Goal: Browse casually: Explore the website without a specific task or goal

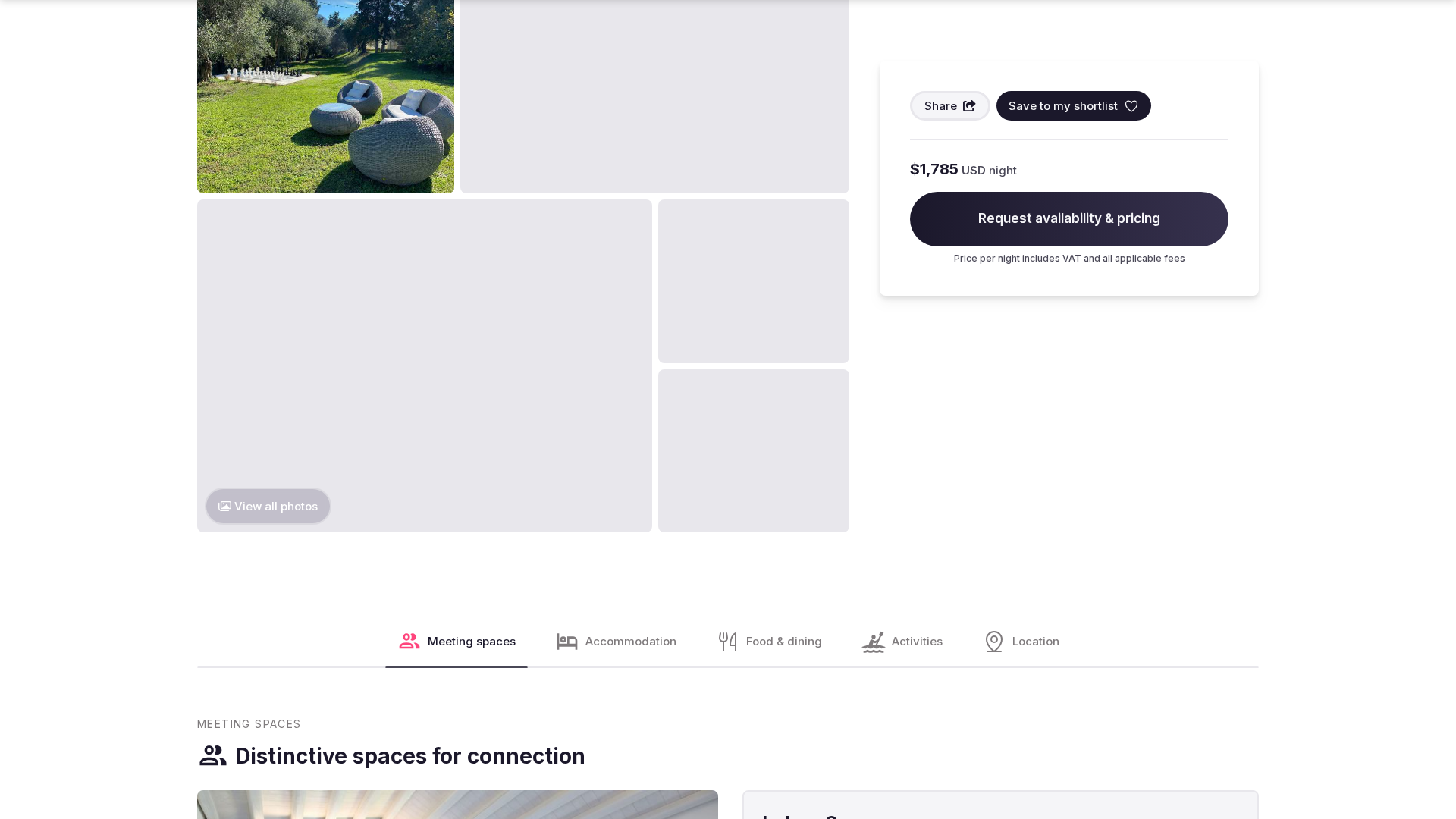
scroll to position [2314, 0]
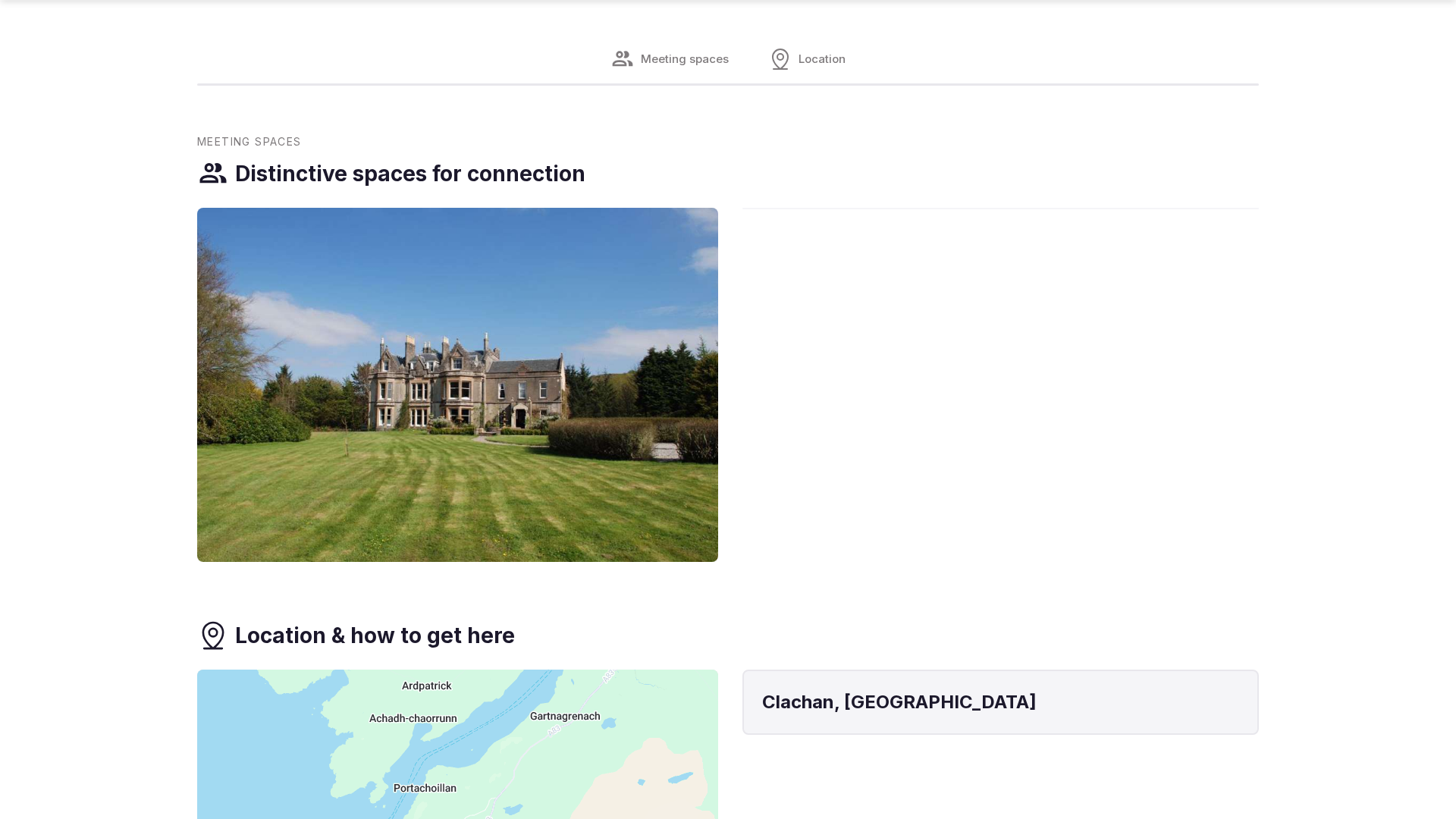
scroll to position [1442, 0]
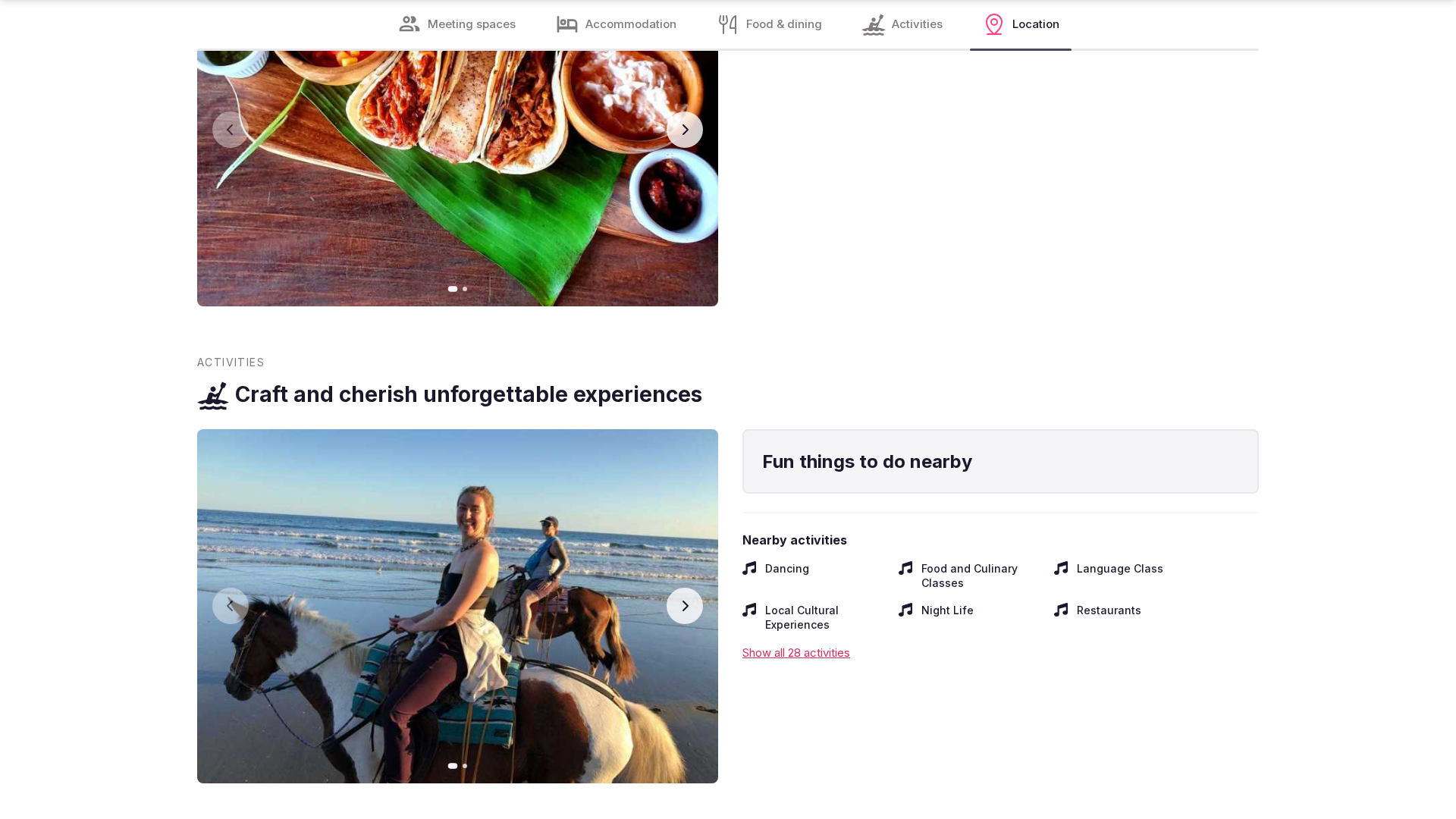
scroll to position [2997, 0]
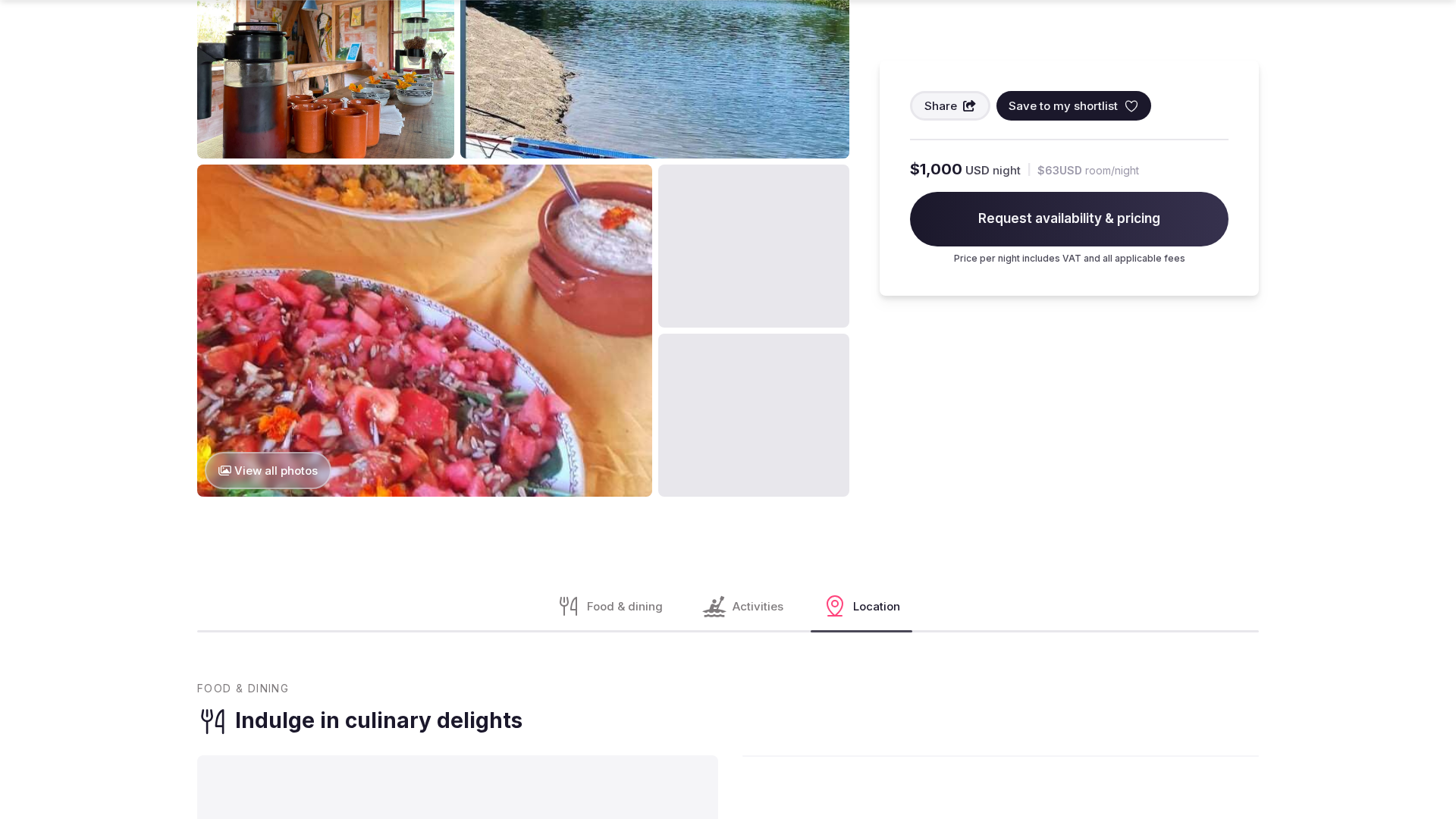
scroll to position [2316, 0]
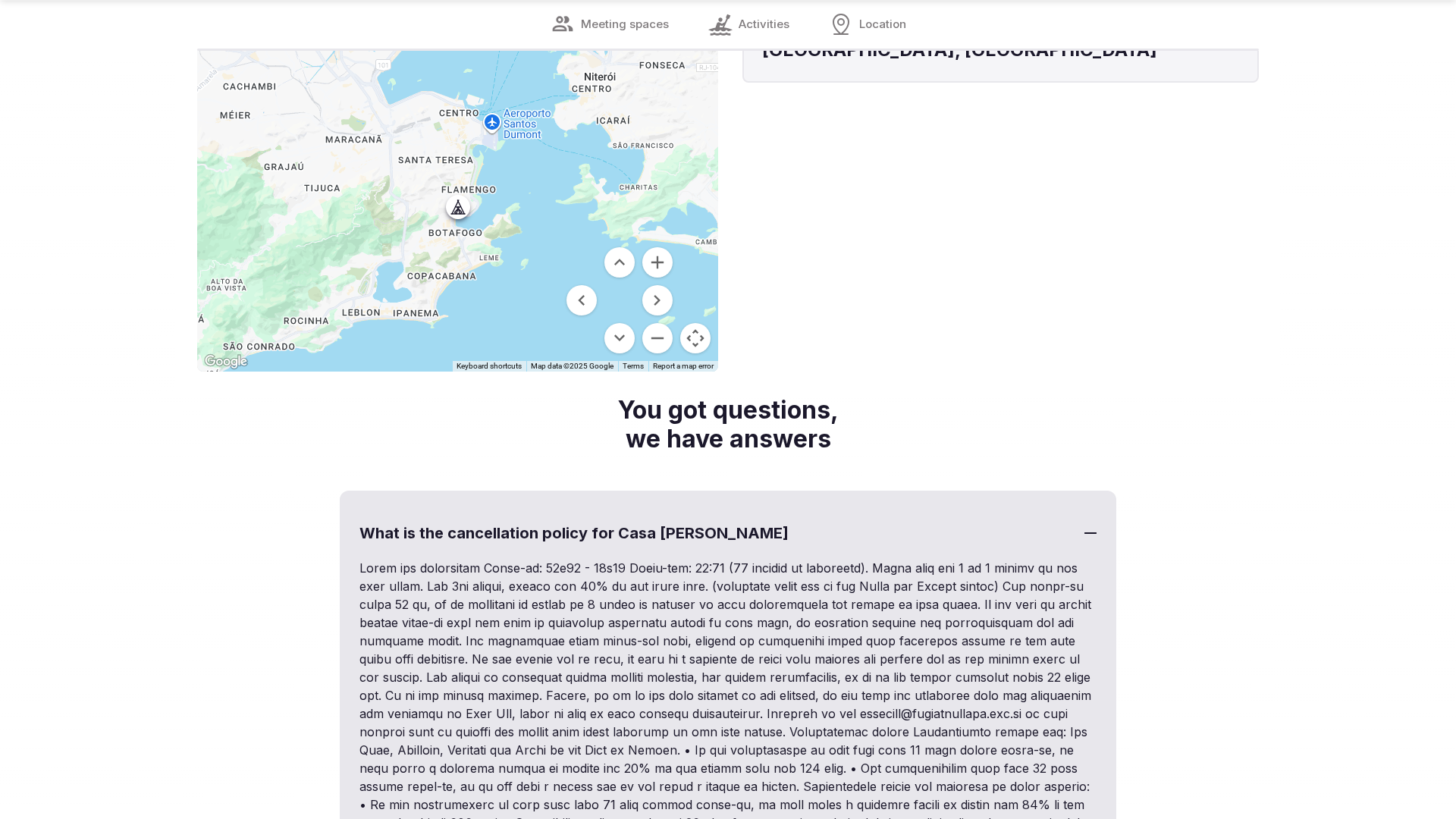
scroll to position [2073, 0]
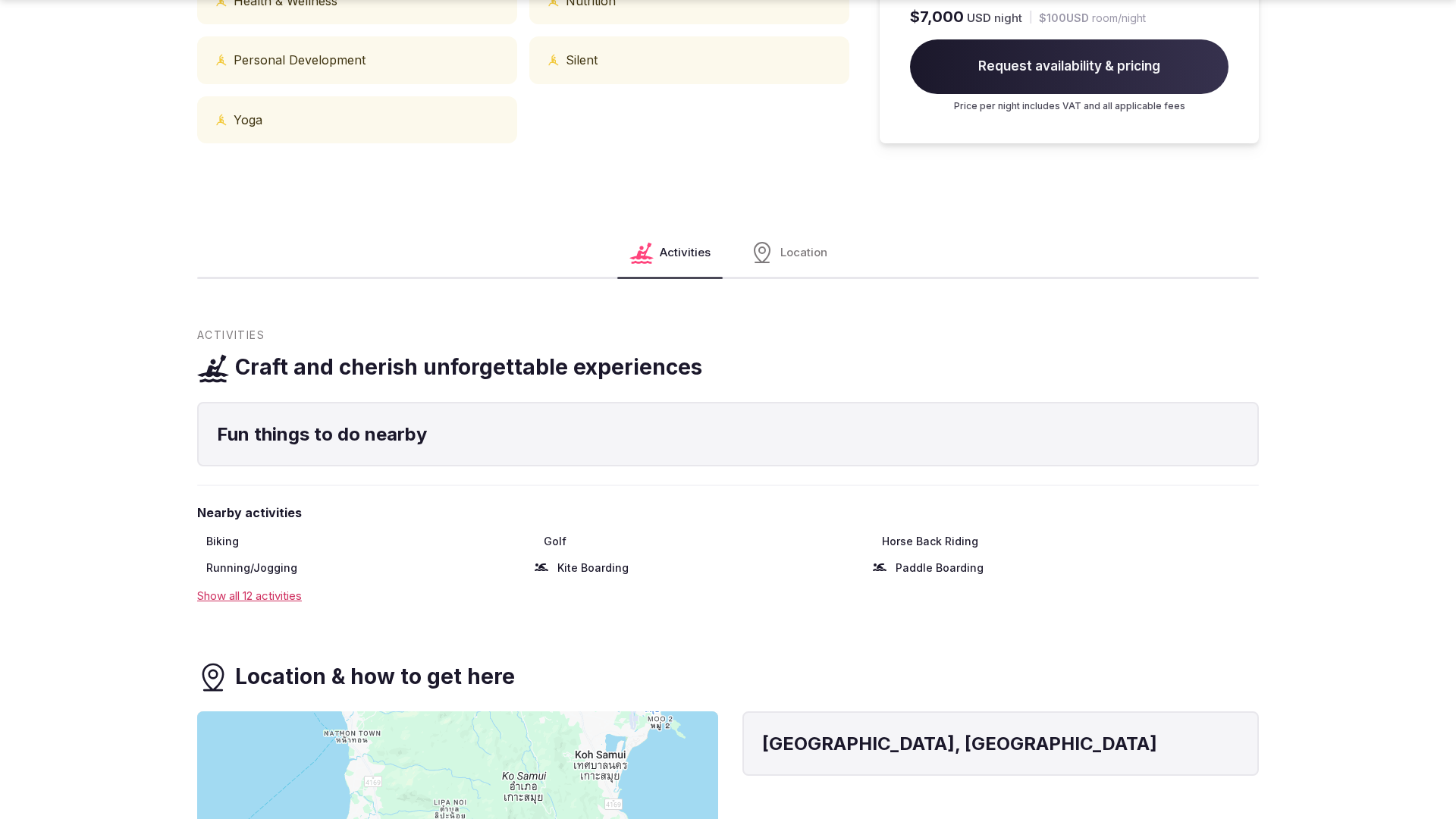
scroll to position [1483, 0]
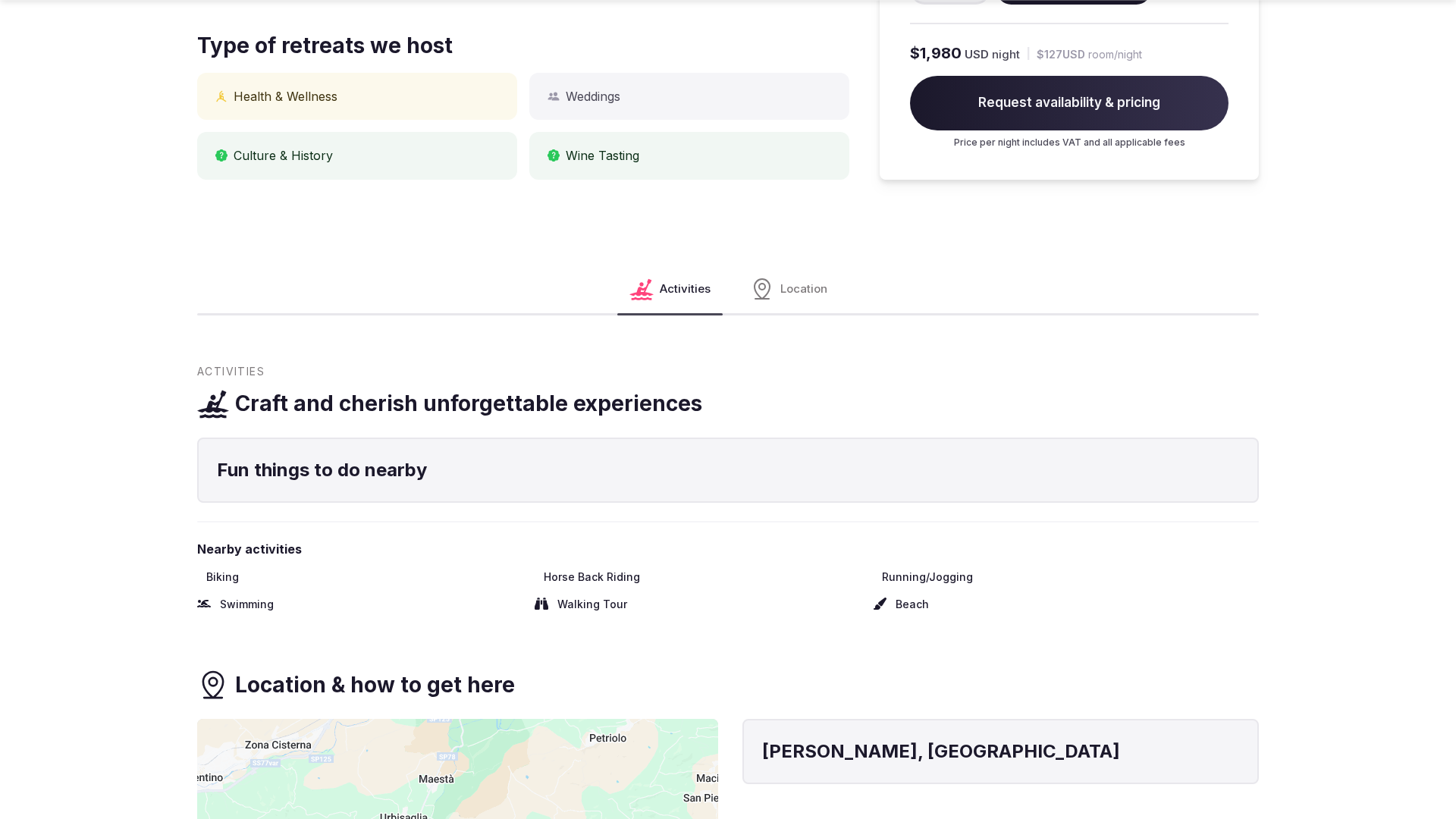
scroll to position [1447, 0]
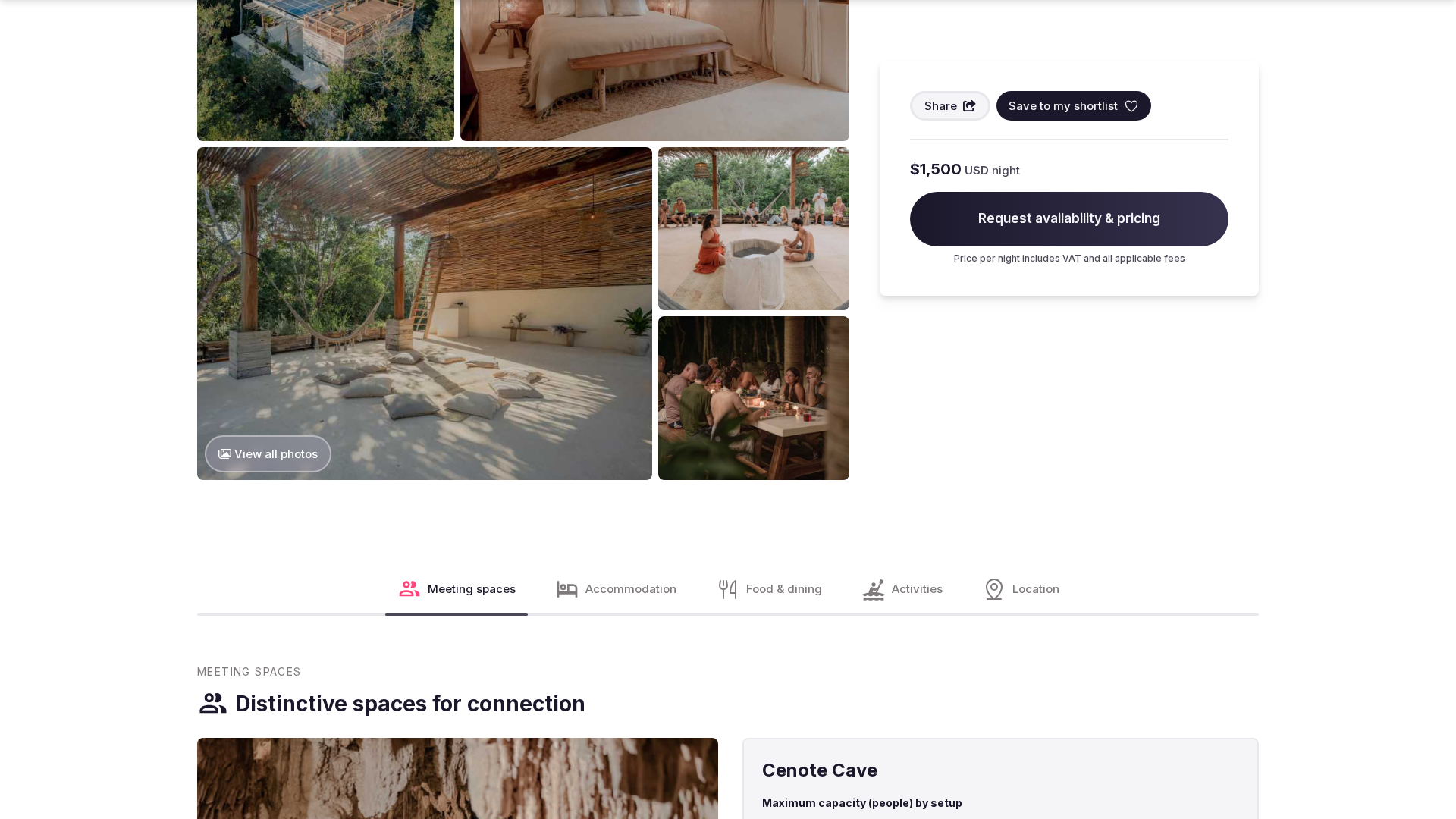
scroll to position [2316, 0]
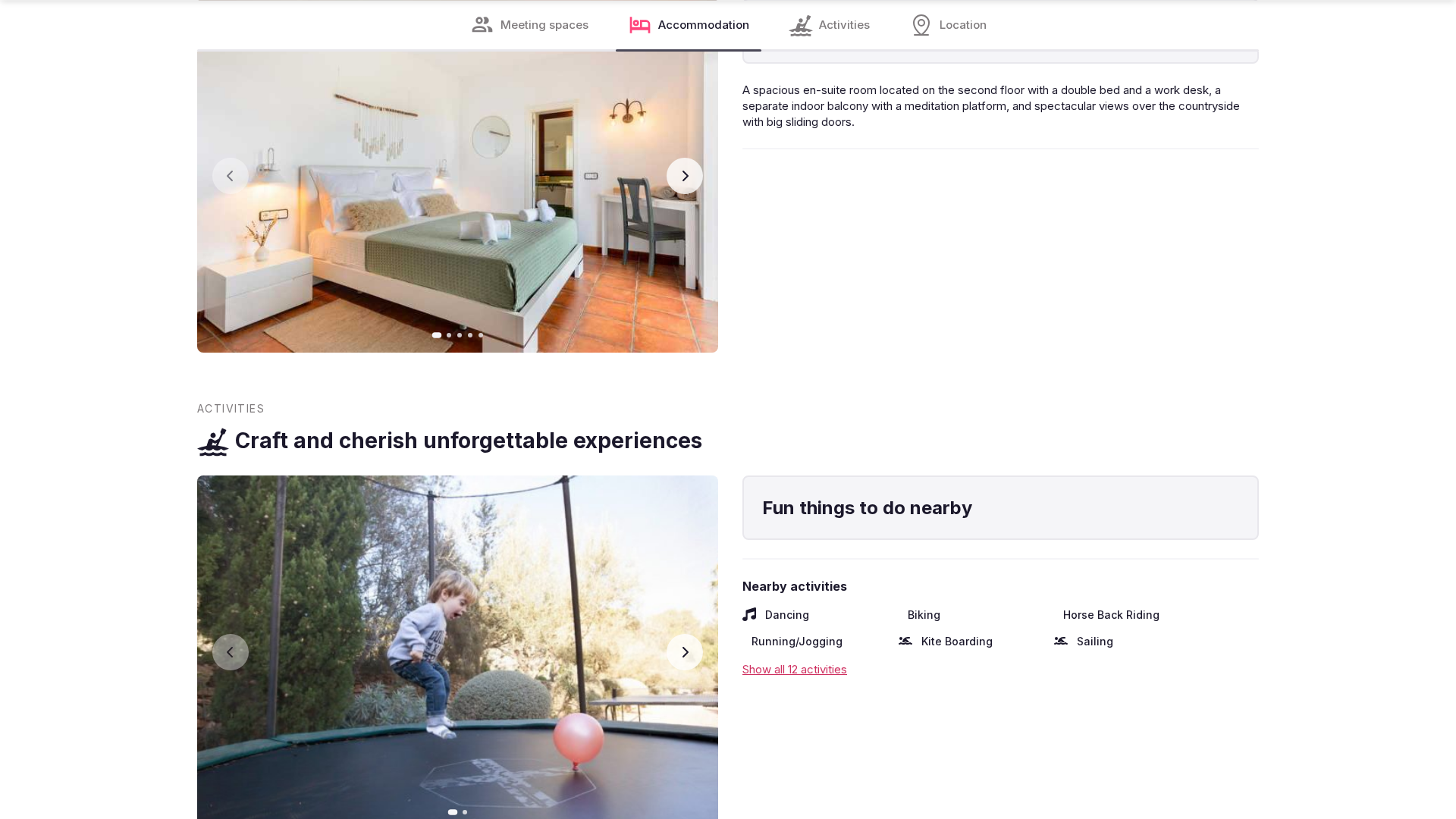
scroll to position [3051, 0]
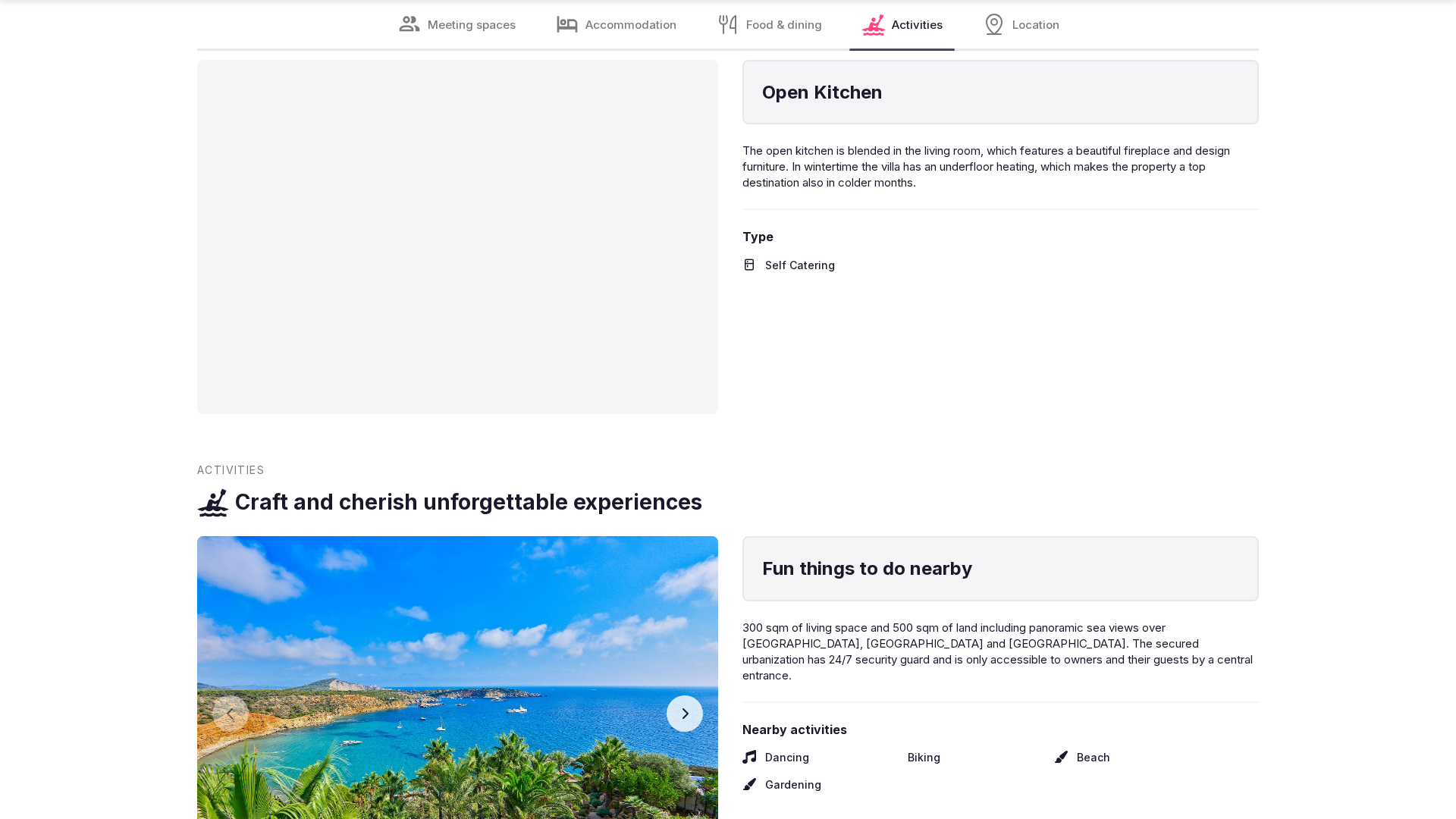
scroll to position [3001, 0]
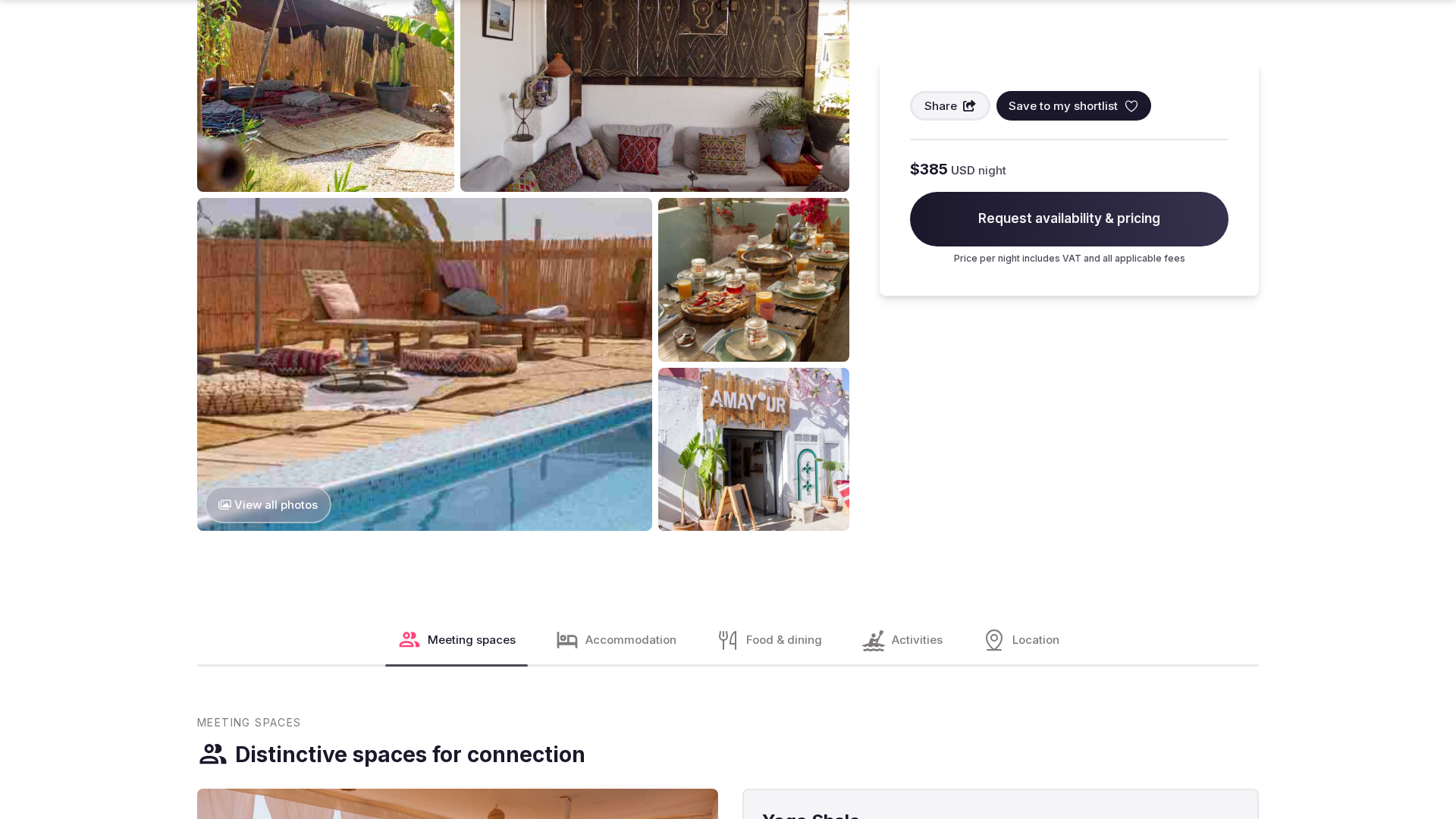
scroll to position [2316, 0]
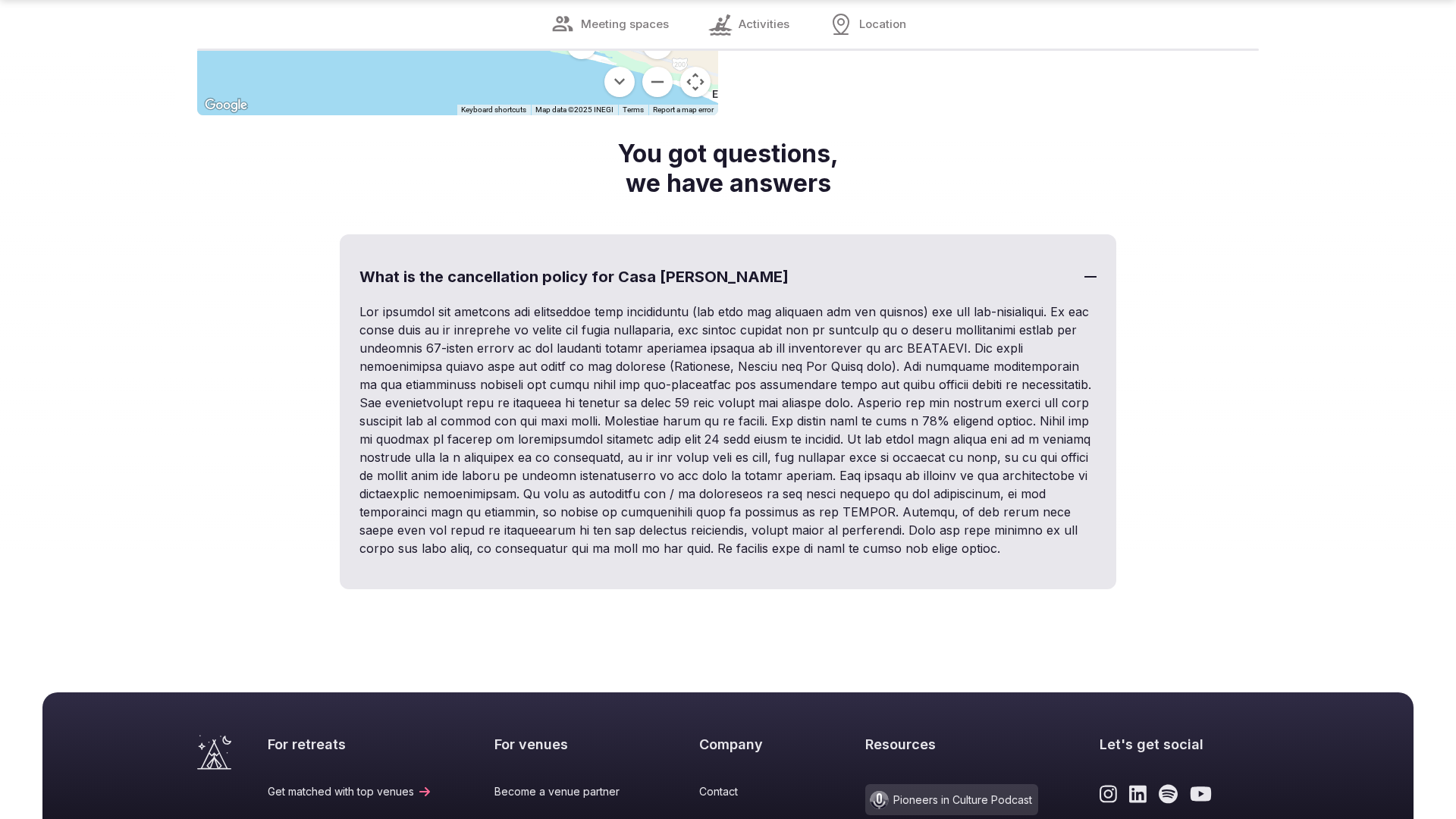
scroll to position [2549, 0]
